Goal: Transaction & Acquisition: Purchase product/service

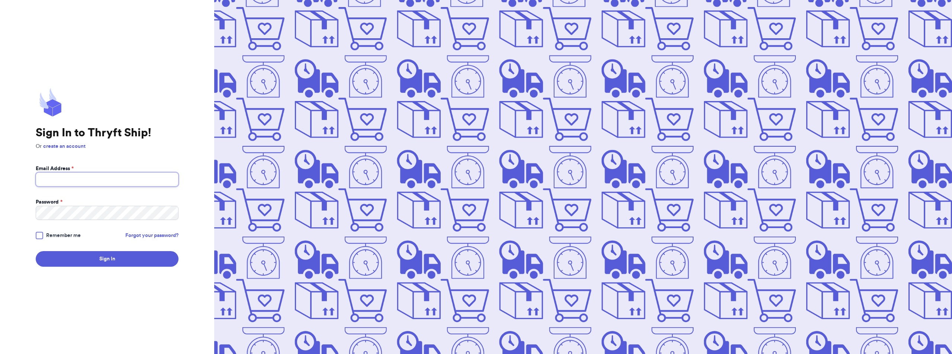
click at [81, 184] on input "Email Address *" at bounding box center [107, 180] width 143 height 14
type input "[EMAIL_ADDRESS][DOMAIN_NAME]"
click at [42, 236] on div at bounding box center [39, 235] width 7 height 7
click at [0, 0] on input "Remember me" at bounding box center [0, 0] width 0 height 0
click at [75, 255] on button "Sign In" at bounding box center [107, 259] width 143 height 16
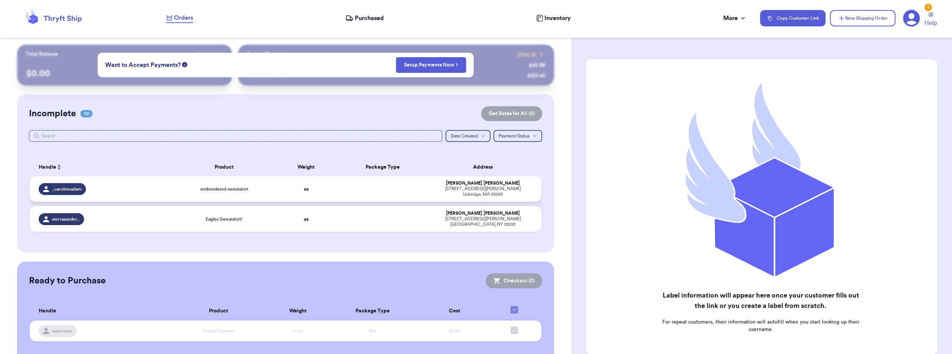
click at [502, 191] on div "[STREET_ADDRESS][PERSON_NAME]" at bounding box center [482, 191] width 99 height 11
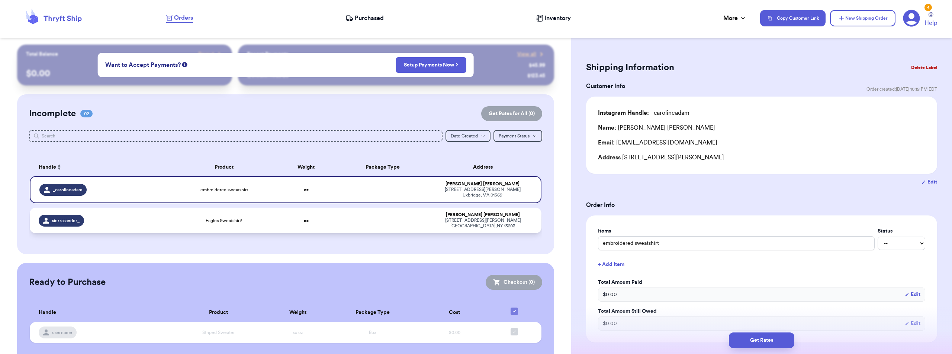
click at [503, 212] on div "[PERSON_NAME]" at bounding box center [482, 215] width 99 height 6
type input "Eagles Sweatshirt!"
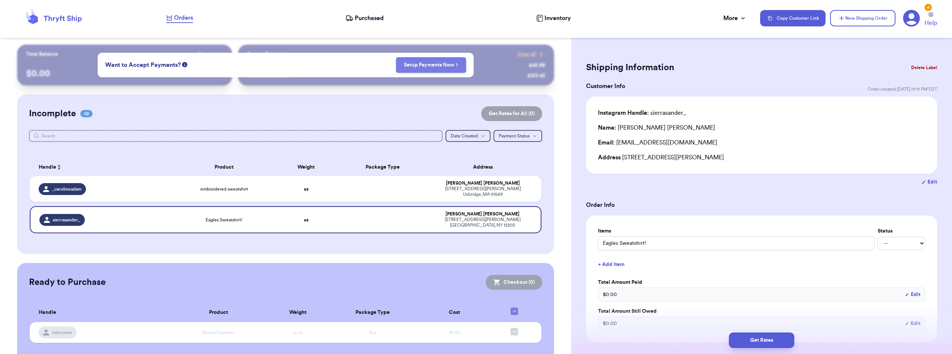
click at [430, 65] on link "Setup Payments Now" at bounding box center [431, 64] width 55 height 7
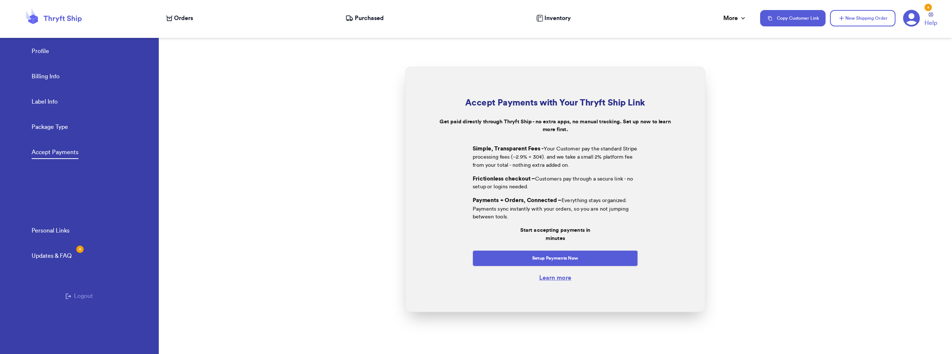
click at [183, 14] on span "Orders" at bounding box center [183, 18] width 19 height 9
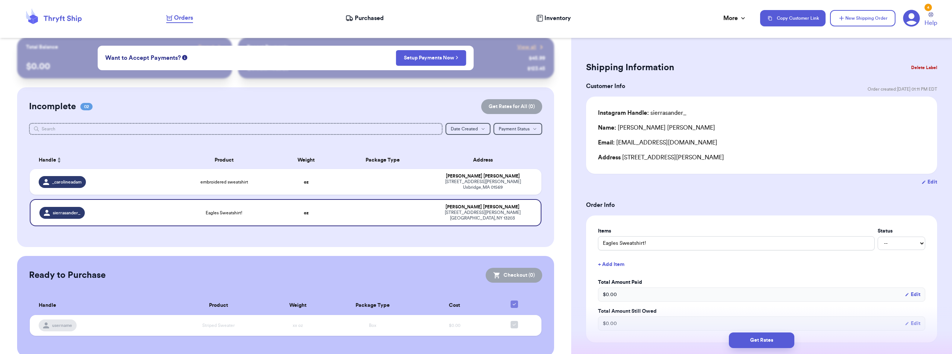
scroll to position [9, 0]
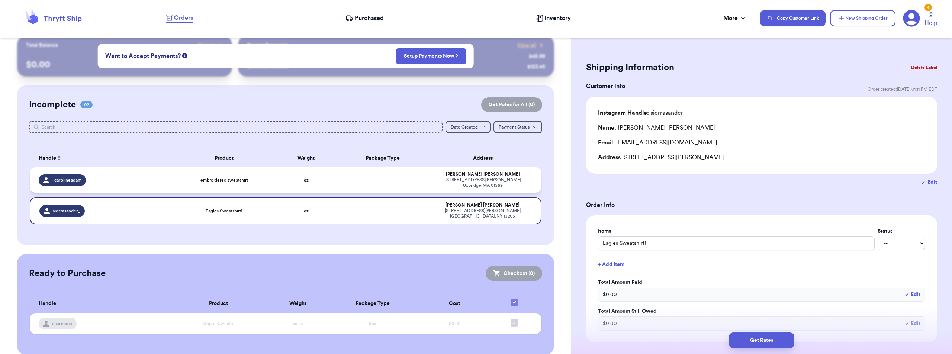
click at [504, 178] on div "[STREET_ADDRESS][PERSON_NAME]" at bounding box center [482, 182] width 99 height 11
type input "embroidered sweatshirt"
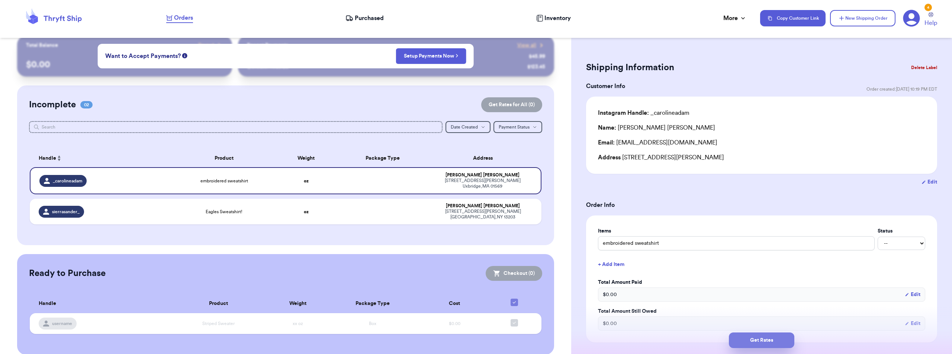
click at [779, 339] on button "Get Rates" at bounding box center [761, 341] width 65 height 16
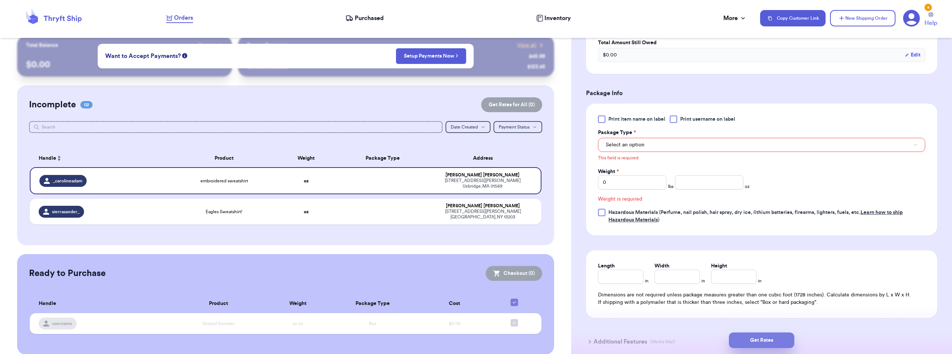
scroll to position [274, 0]
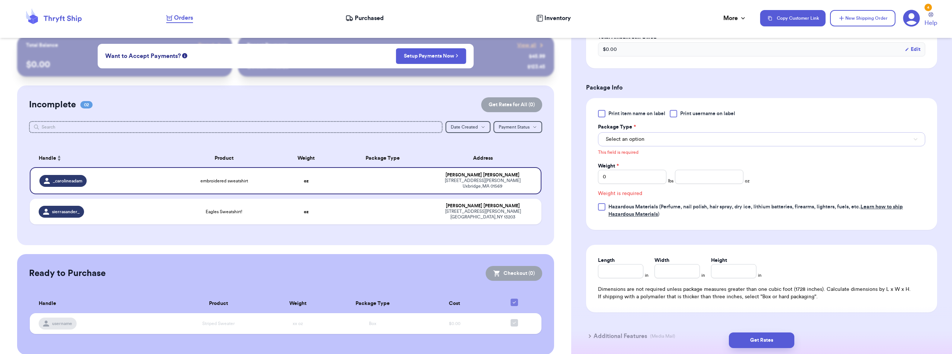
click at [658, 141] on button "Select an option" at bounding box center [761, 139] width 327 height 14
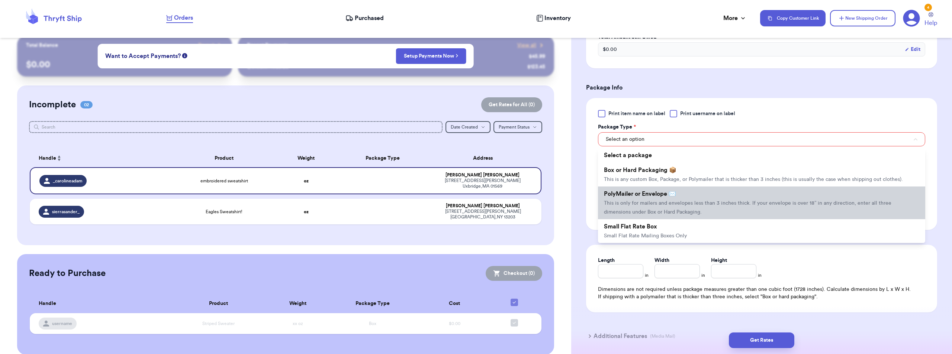
click at [667, 208] on li "PolyMailer or Envelope ✉️ This is only for mailers and envelopes less than 3 in…" at bounding box center [761, 203] width 327 height 33
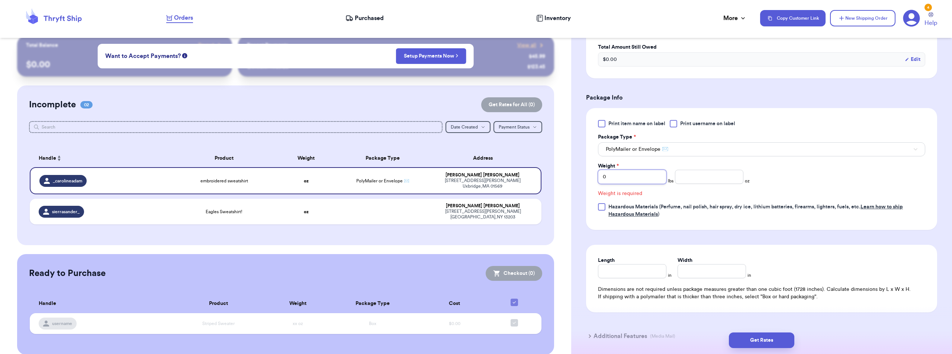
click at [644, 180] on input "0" at bounding box center [632, 177] width 68 height 14
click at [692, 179] on input "number" at bounding box center [709, 177] width 68 height 14
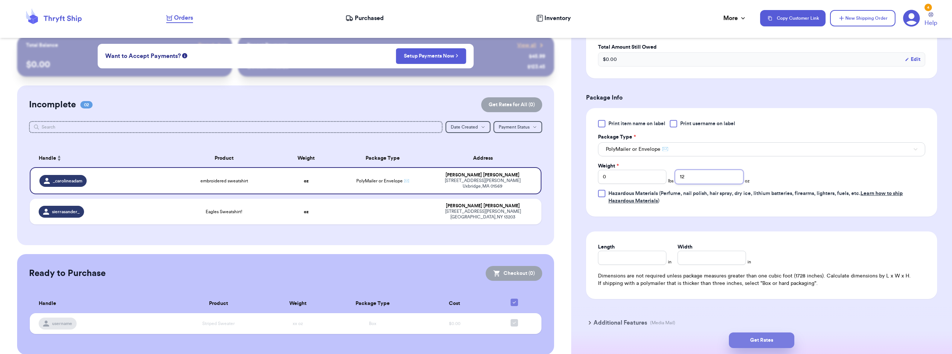
type input "12"
click at [776, 339] on button "Get Rates" at bounding box center [761, 341] width 65 height 16
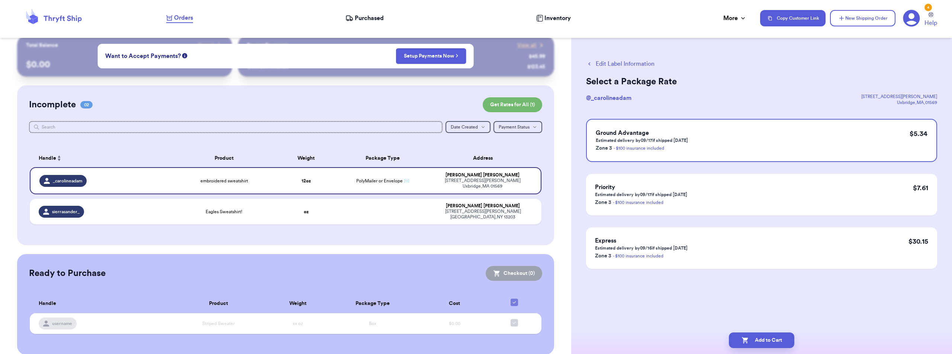
scroll to position [0, 0]
click at [767, 339] on button "Add to Cart" at bounding box center [761, 341] width 65 height 16
checkbox input "true"
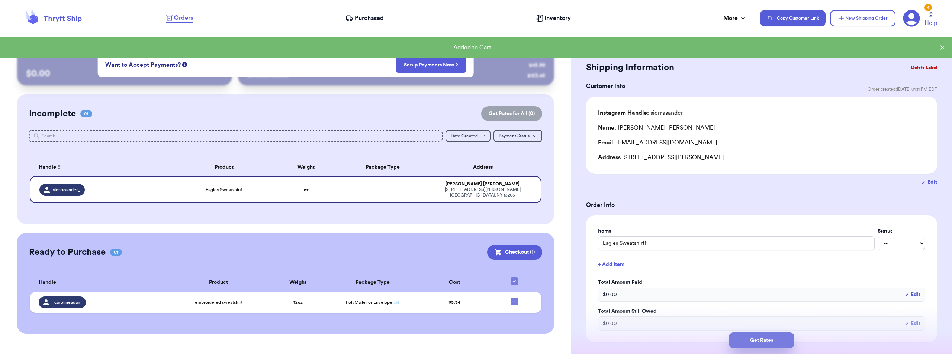
click at [775, 337] on button "Get Rates" at bounding box center [761, 341] width 65 height 16
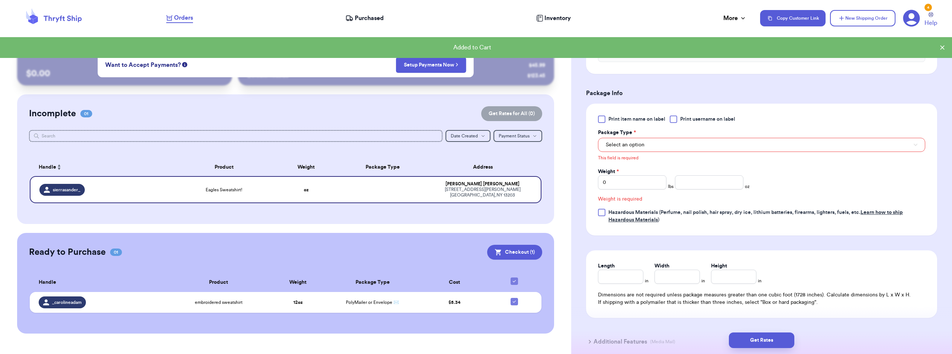
scroll to position [274, 0]
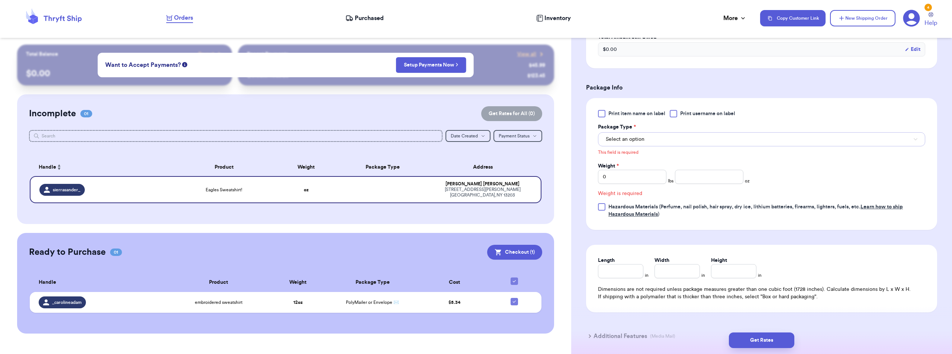
click at [637, 142] on span "Select an option" at bounding box center [625, 139] width 39 height 7
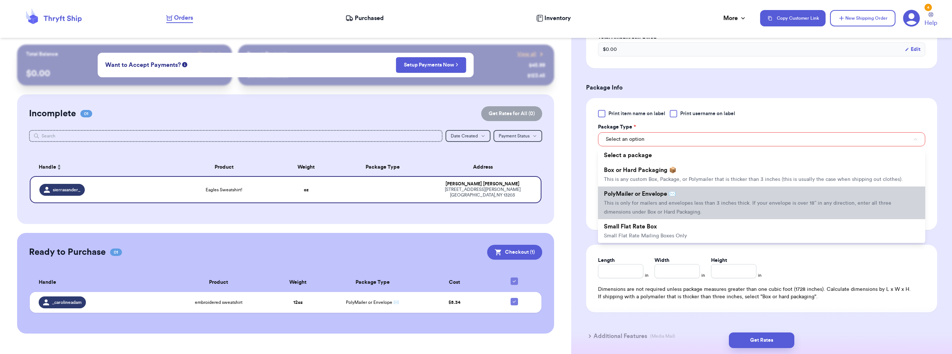
click at [660, 195] on span "PolyMailer or Envelope ✉️" at bounding box center [640, 194] width 72 height 6
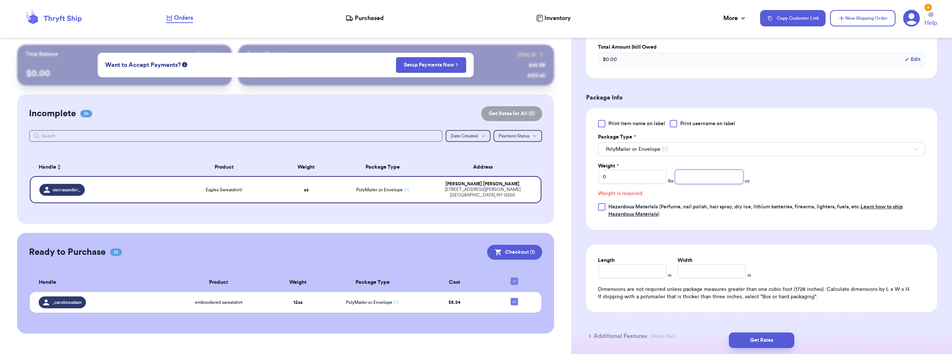
click at [688, 179] on input "number" at bounding box center [709, 177] width 68 height 14
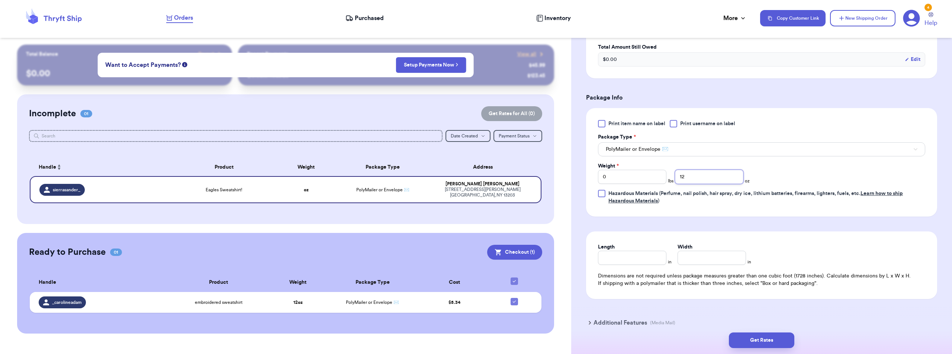
type input "12"
drag, startPoint x: 815, startPoint y: 225, endPoint x: 818, endPoint y: 255, distance: 29.5
click at [816, 226] on form "Shipping Information Delete Label Customer Info Order created: [DATE] 01:11 PM …" at bounding box center [761, 66] width 351 height 543
click at [776, 336] on button "Get Rates" at bounding box center [761, 341] width 65 height 16
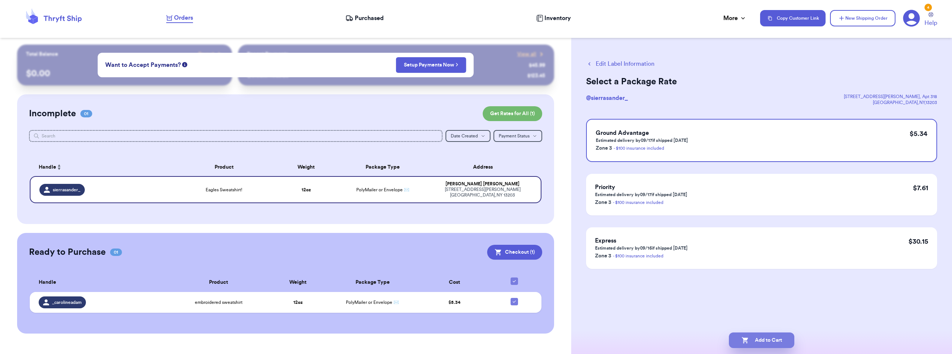
click at [770, 337] on button "Add to Cart" at bounding box center [761, 341] width 65 height 16
checkbox input "true"
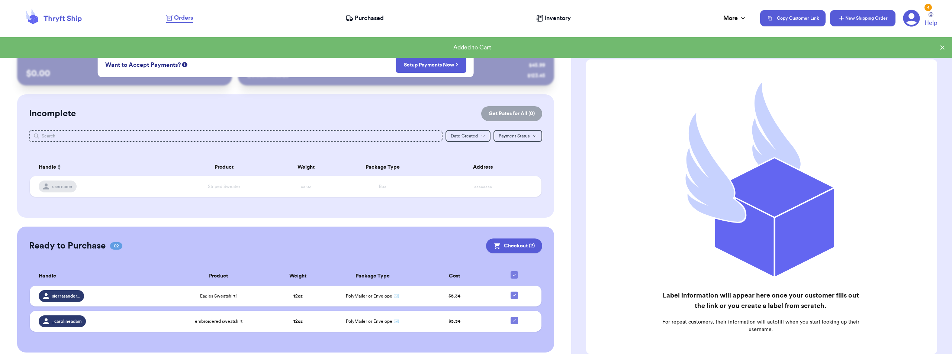
click at [854, 16] on button "New Shipping Order" at bounding box center [862, 18] width 65 height 16
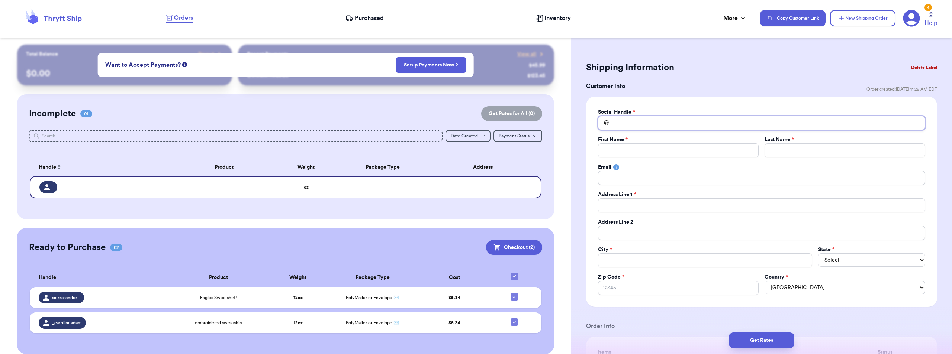
click at [677, 129] on input "Total Amount Paid" at bounding box center [761, 123] width 327 height 14
type input "h"
type input "ho"
type input "hou"
type input "hous"
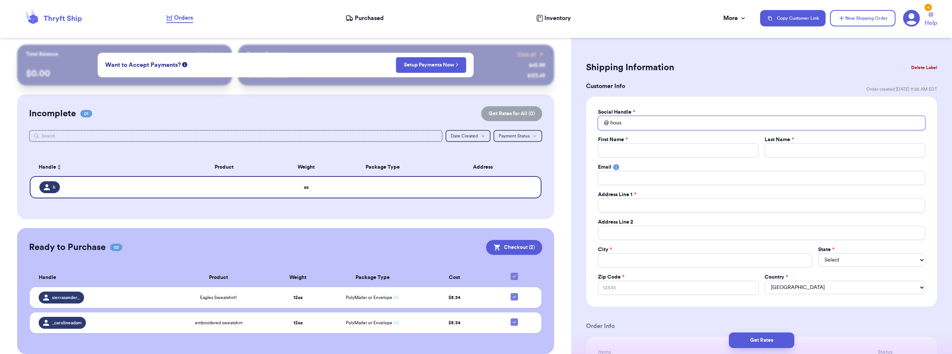
type input "house"
type input "houseo"
type input "houseorf"
type input "houseorfc"
type input "houseorfcb"
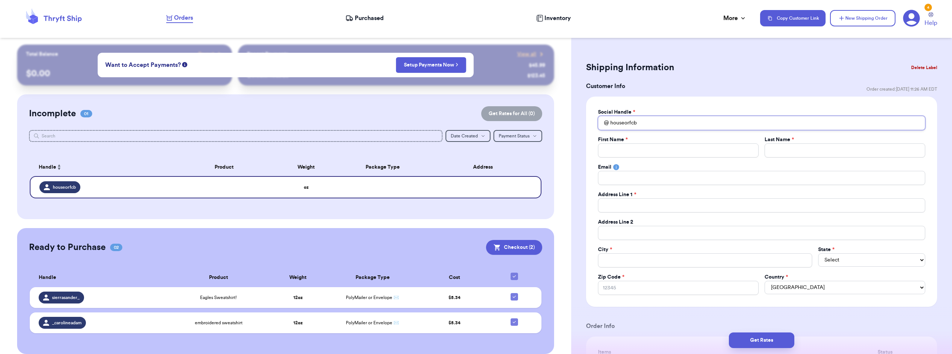
type input "houseorfc"
type input "houseorf"
type input "houseor"
type input "houseo"
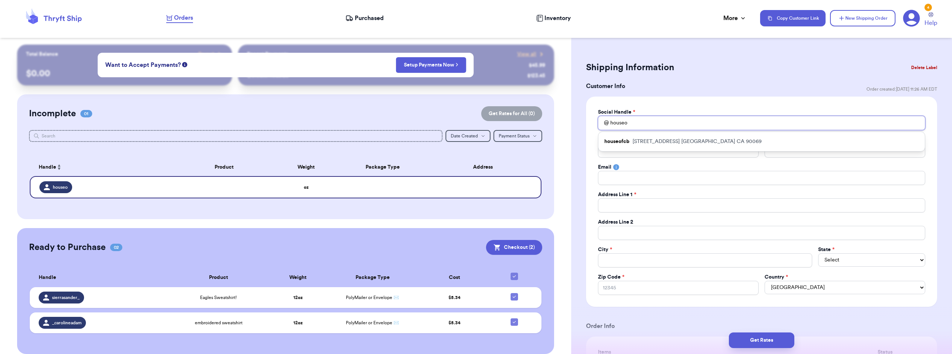
type input "houseof"
type input "houseofc"
click at [688, 144] on p "[STREET_ADDRESS]" at bounding box center [696, 141] width 129 height 7
type input "houseofcb"
type input "House of CB"
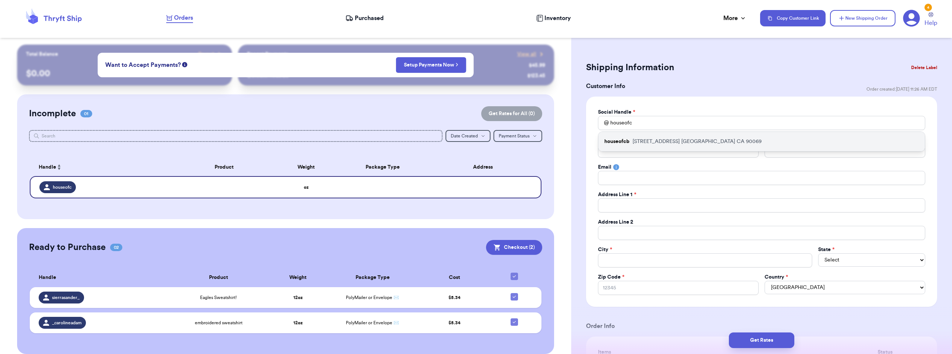
type input "Returns"
type input "[STREET_ADDRESS]"
type input "[GEOGRAPHIC_DATA]"
select select "CA"
type input "90069"
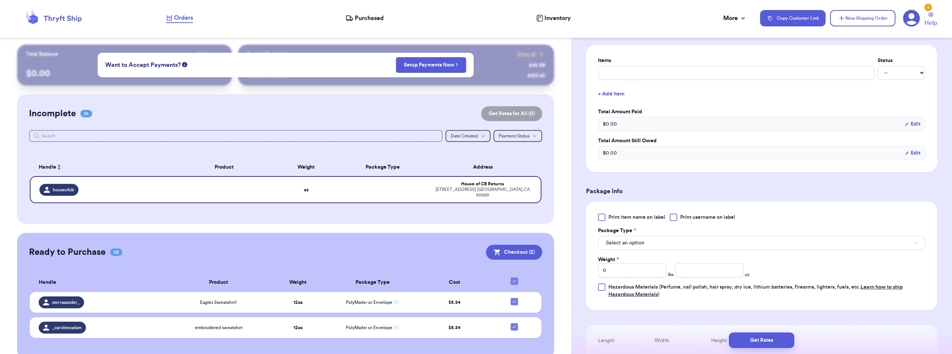
scroll to position [335, 0]
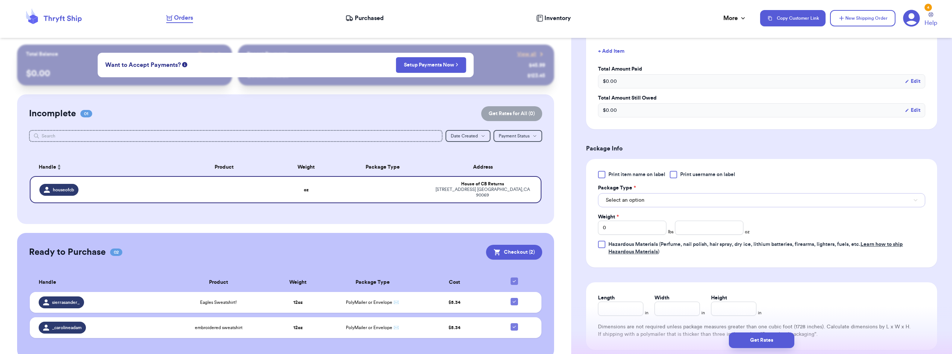
click at [769, 193] on button "Select an option" at bounding box center [761, 200] width 327 height 14
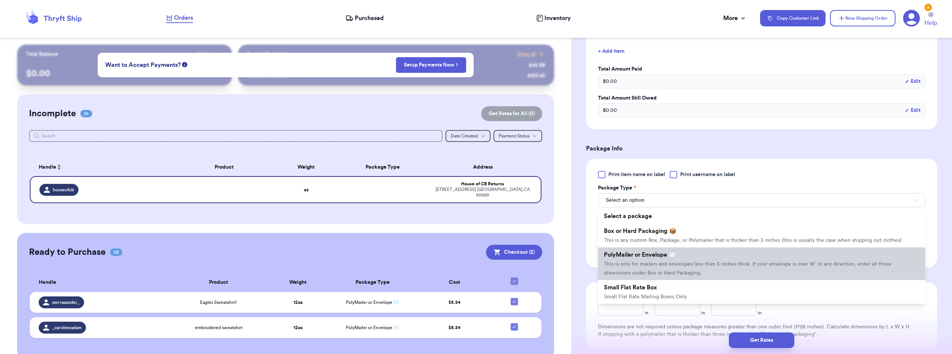
click at [752, 253] on li "PolyMailer or Envelope ✉️ This is only for mailers and envelopes less than 3 in…" at bounding box center [761, 264] width 327 height 33
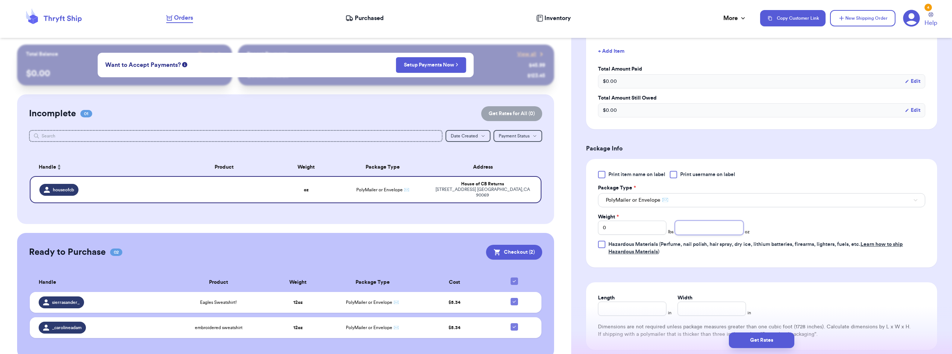
click at [711, 228] on input "number" at bounding box center [709, 228] width 68 height 14
type input "12"
click at [779, 243] on span "Hazardous Materials (Perfume, nail polish, hair spray, dry ice, lithium batteri…" at bounding box center [755, 248] width 294 height 13
click at [0, 0] on input "Hazardous Materials (Perfume, nail polish, hair spray, dry ice, lithium batteri…" at bounding box center [0, 0] width 0 height 0
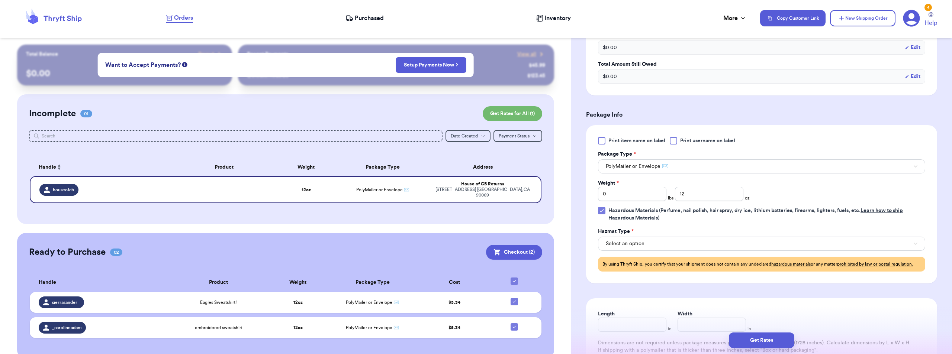
scroll to position [446, 0]
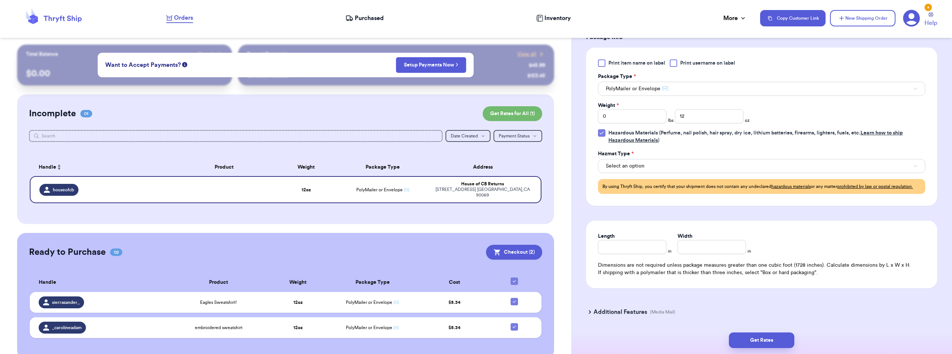
click at [605, 136] on label "Hazardous Materials (Perfume, nail polish, hair spray, dry ice, lithium batteri…" at bounding box center [761, 136] width 327 height 15
click at [0, 0] on input "Hazardous Materials (Perfume, nail polish, hair spray, dry ice, lithium batteri…" at bounding box center [0, 0] width 0 height 0
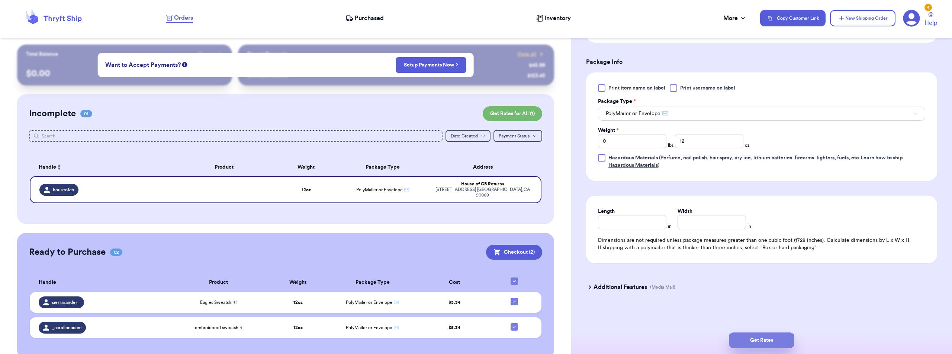
click at [772, 337] on button "Get Rates" at bounding box center [761, 341] width 65 height 16
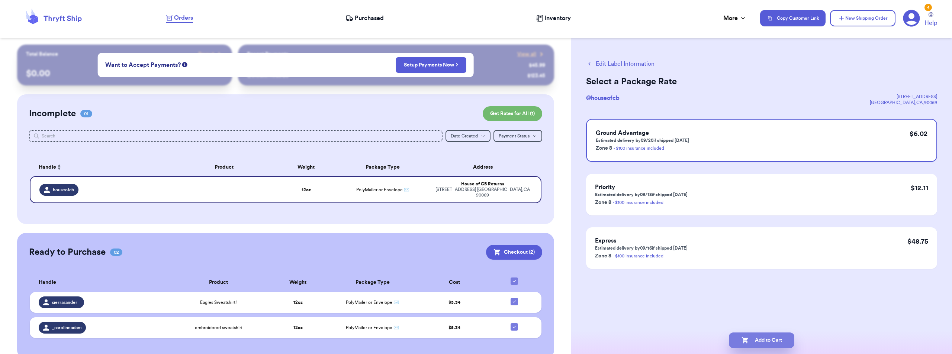
click at [763, 333] on button "Add to Cart" at bounding box center [761, 341] width 65 height 16
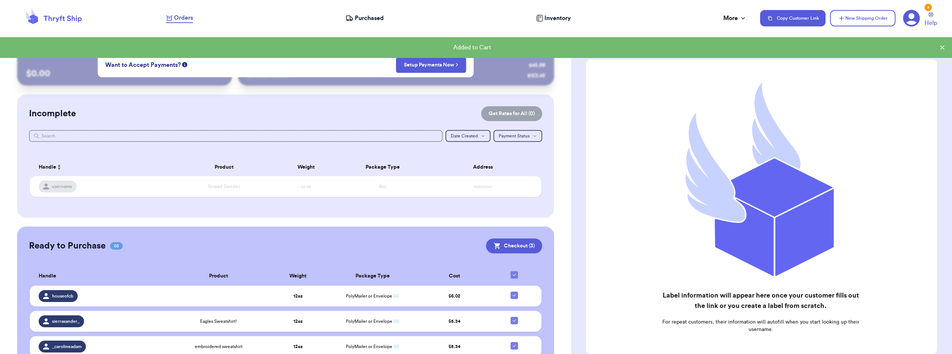
scroll to position [33, 0]
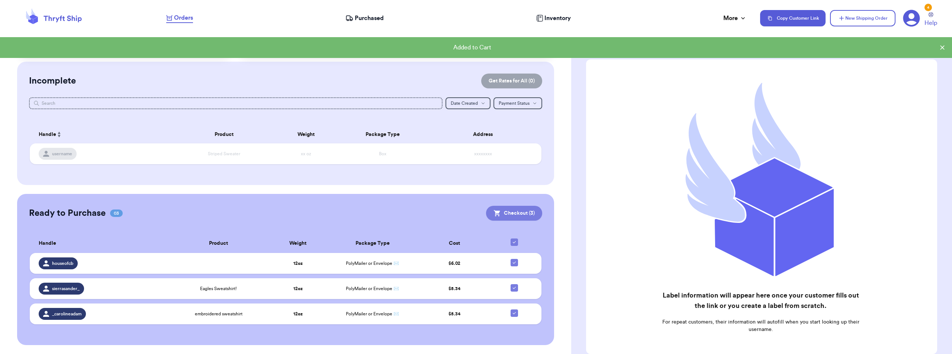
click at [522, 211] on button "Checkout ( 3 )" at bounding box center [514, 213] width 56 height 15
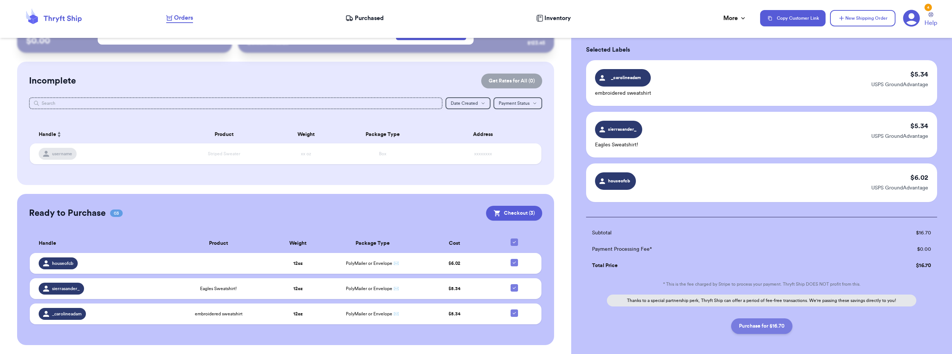
scroll to position [64, 0]
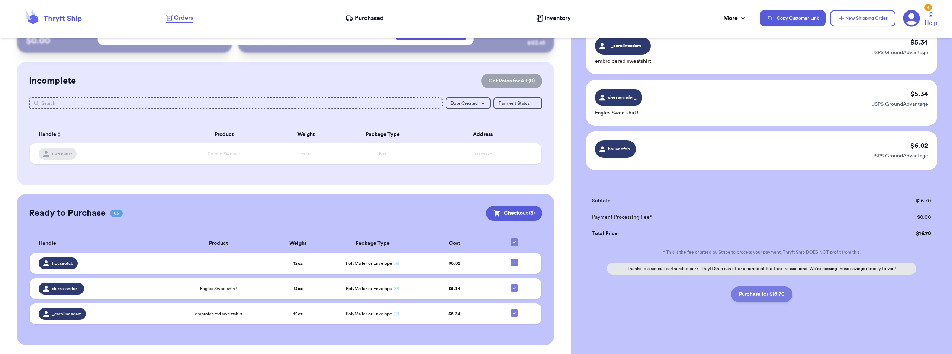
click at [767, 293] on button "Purchase for $16.70" at bounding box center [761, 295] width 61 height 16
checkbox input "false"
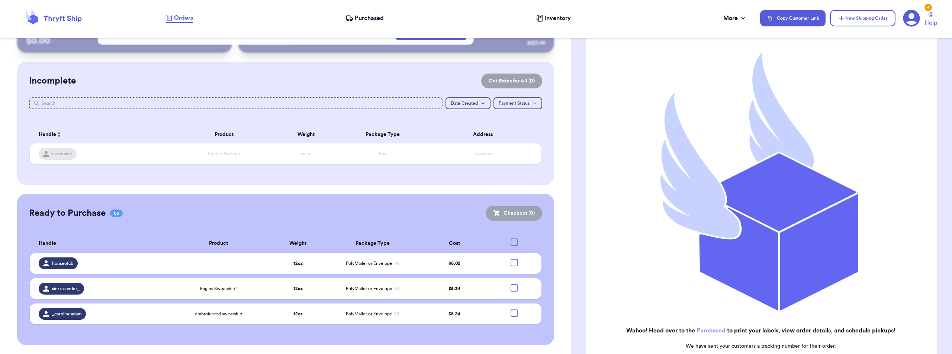
checkbox input "true"
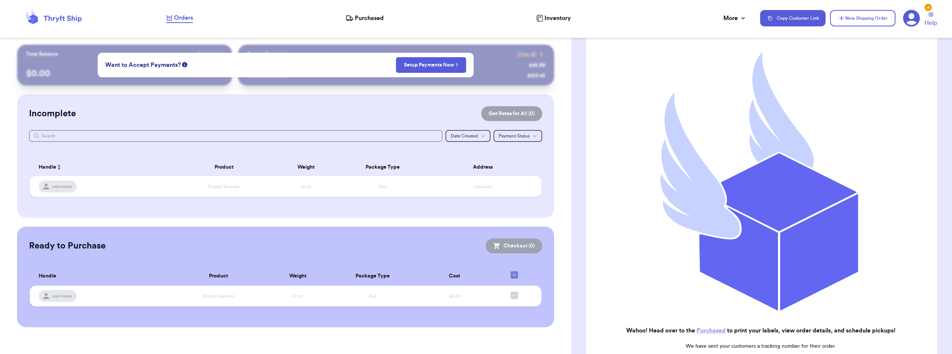
click at [366, 25] on nav "Orders Purchased Inventory More Stats Completed Orders Payments Payouts Copy Cu…" at bounding box center [555, 18] width 793 height 25
click at [369, 11] on nav "Orders Purchased Inventory More Stats Completed Orders Payments Payouts Copy Cu…" at bounding box center [555, 18] width 793 height 25
click at [367, 17] on span "Purchased" at bounding box center [369, 18] width 29 height 9
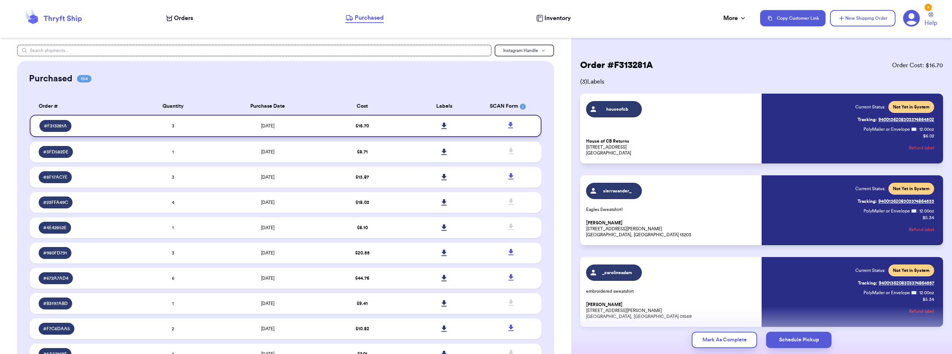
click at [436, 123] on link at bounding box center [444, 126] width 16 height 16
